Goal: Transaction & Acquisition: Purchase product/service

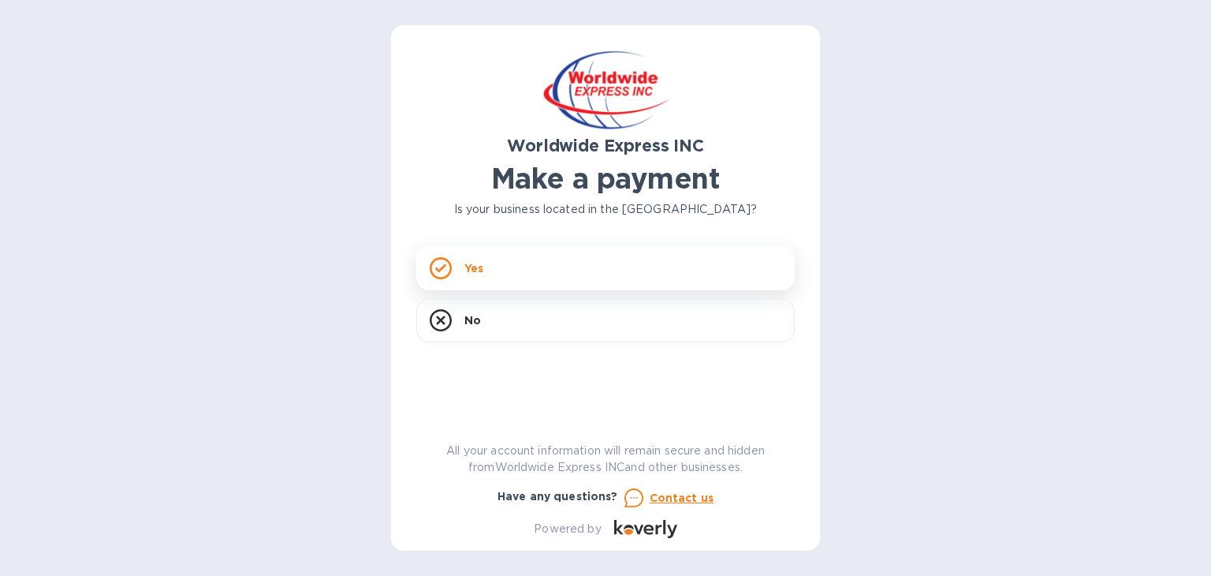
click at [472, 274] on p "Yes" at bounding box center [474, 268] width 19 height 16
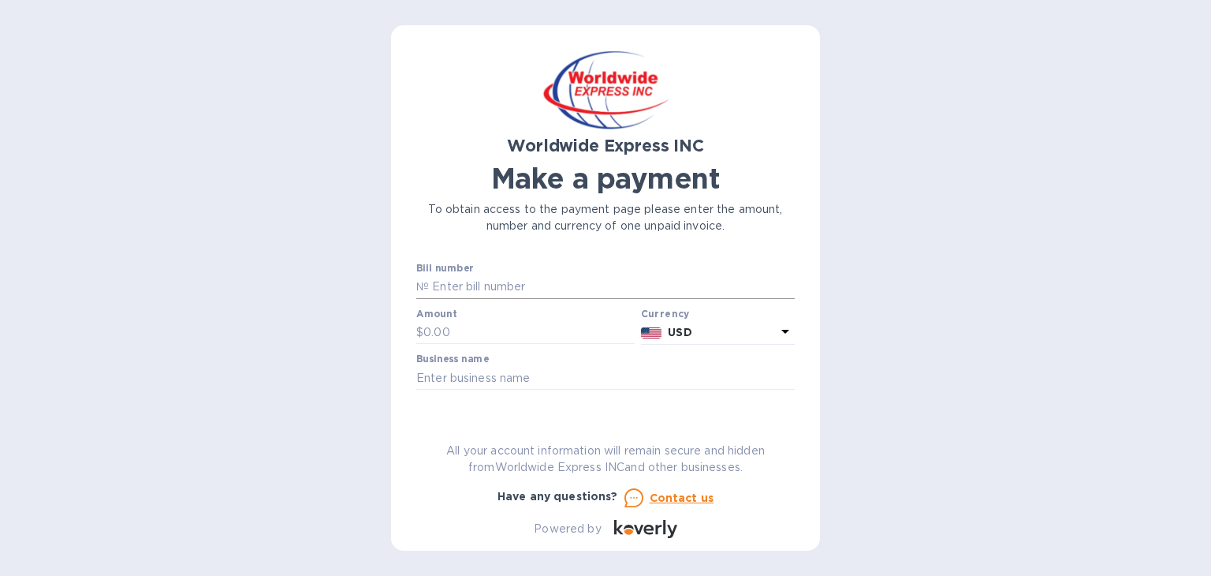
click at [480, 289] on input "text" at bounding box center [612, 287] width 366 height 24
type input "B00022800/A"
click at [459, 333] on input "text" at bounding box center [529, 333] width 211 height 24
type input "500"
click at [525, 376] on input "text" at bounding box center [605, 378] width 379 height 24
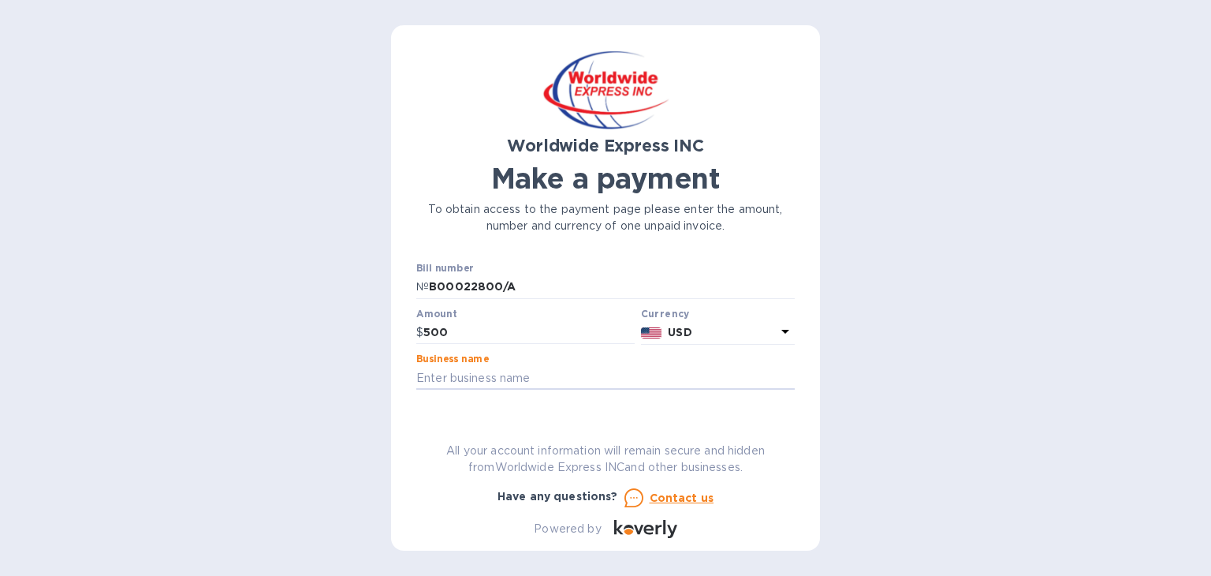
type input "Professional Stone, LLC"
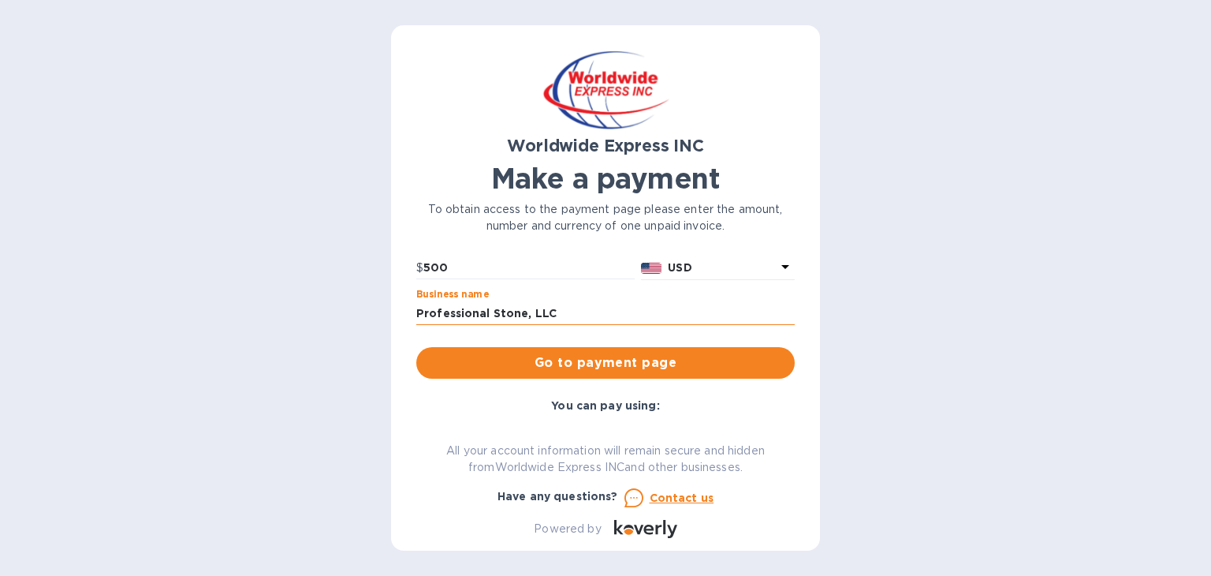
scroll to position [54, 0]
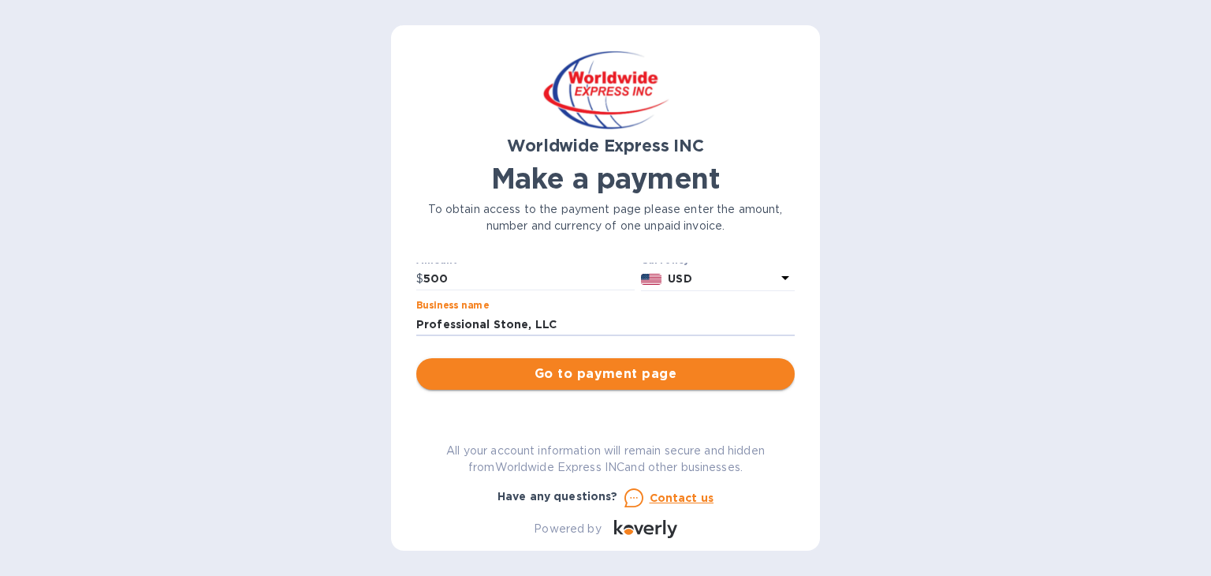
click at [670, 372] on span "Go to payment page" at bounding box center [605, 373] width 353 height 19
